Goal: Task Accomplishment & Management: Use online tool/utility

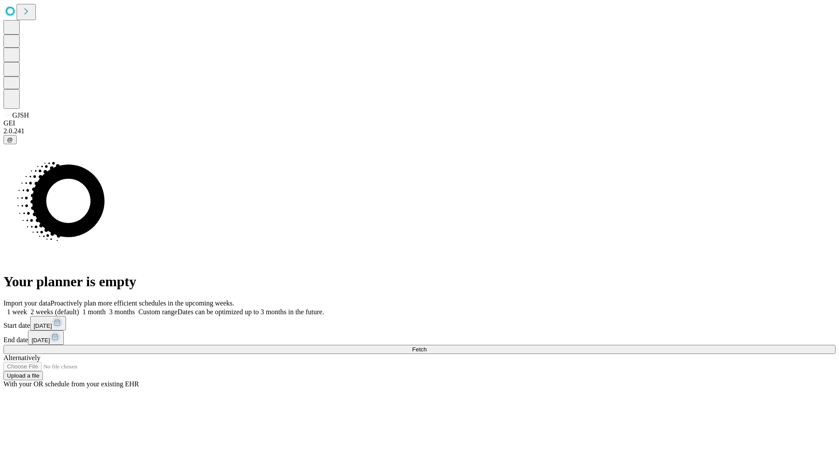
click at [427, 346] on span "Fetch" at bounding box center [419, 349] width 14 height 7
